Goal: Check status: Check status

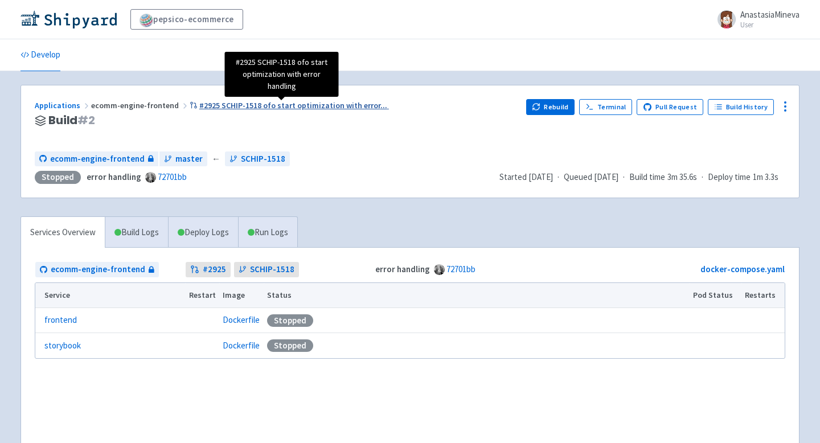
click at [247, 105] on span "#2925 SCHIP-1518 ofo start optimization with error ..." at bounding box center [293, 105] width 188 height 10
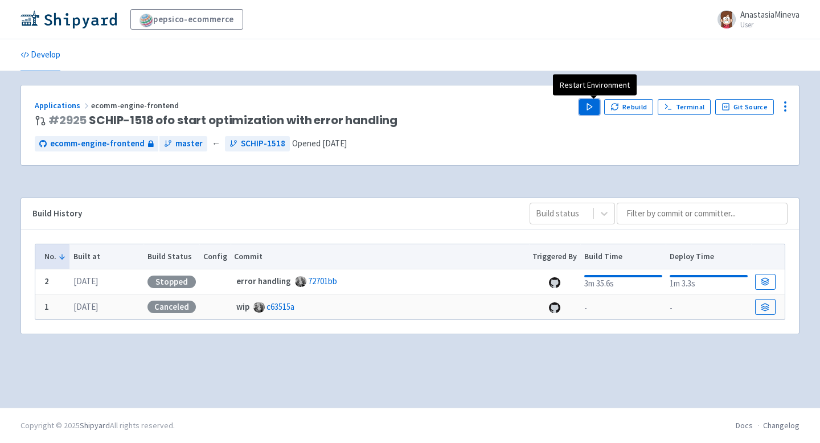
click at [590, 103] on icon "button" at bounding box center [590, 107] width 9 height 9
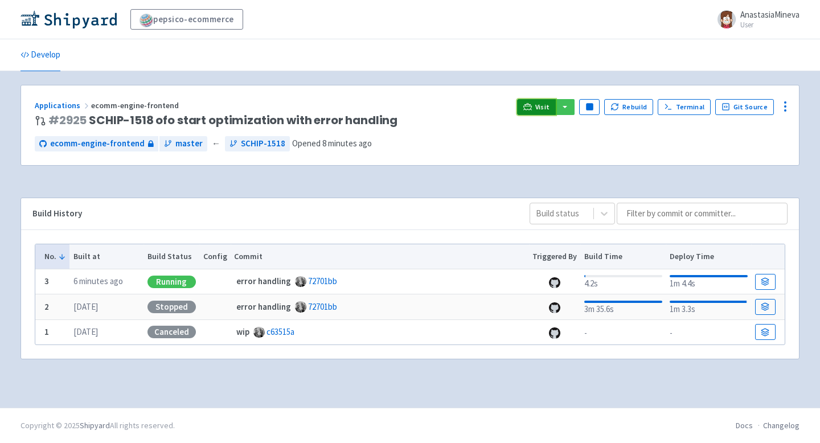
click at [530, 108] on icon at bounding box center [528, 107] width 9 height 9
